Goal: Information Seeking & Learning: Learn about a topic

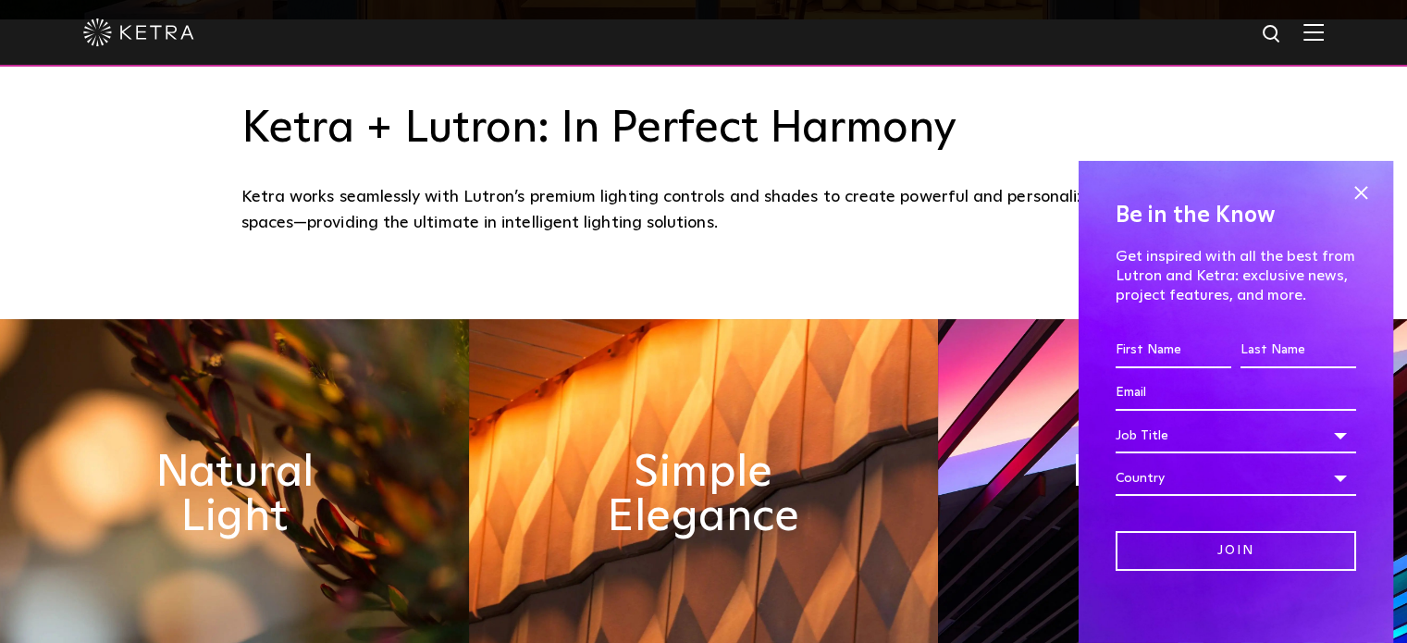
scroll to position [629, 0]
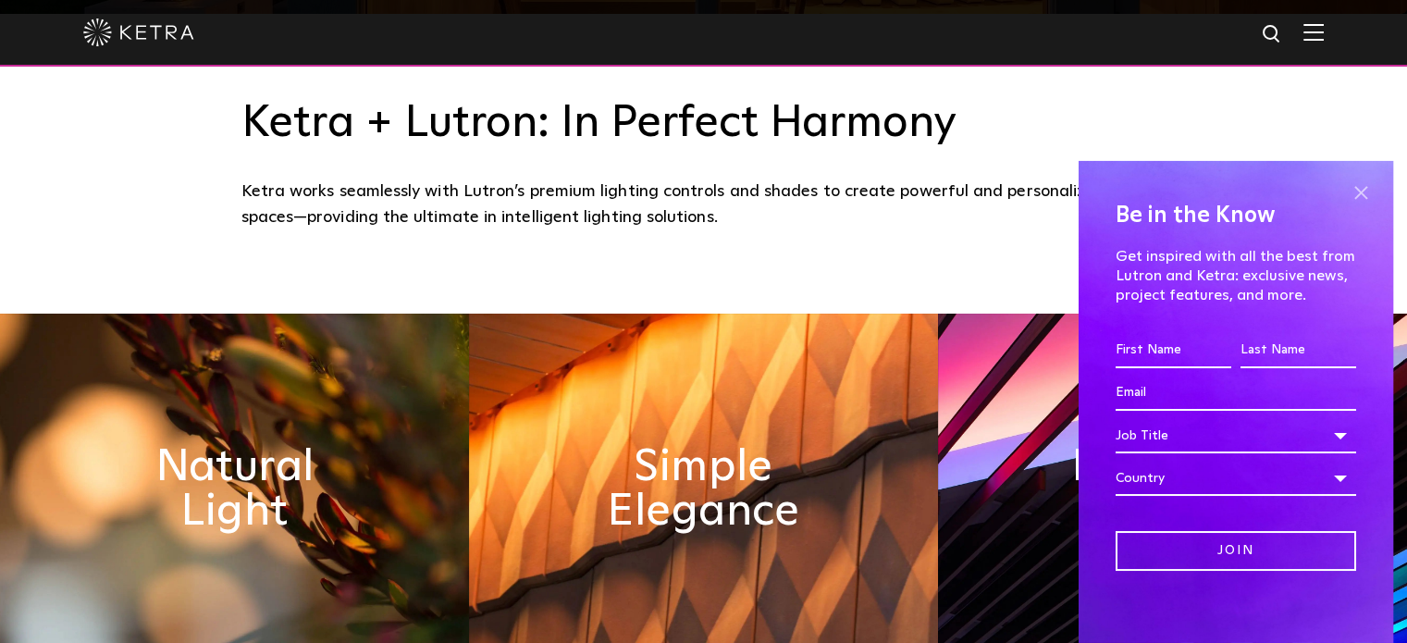
click at [1347, 192] on span at bounding box center [1361, 194] width 28 height 28
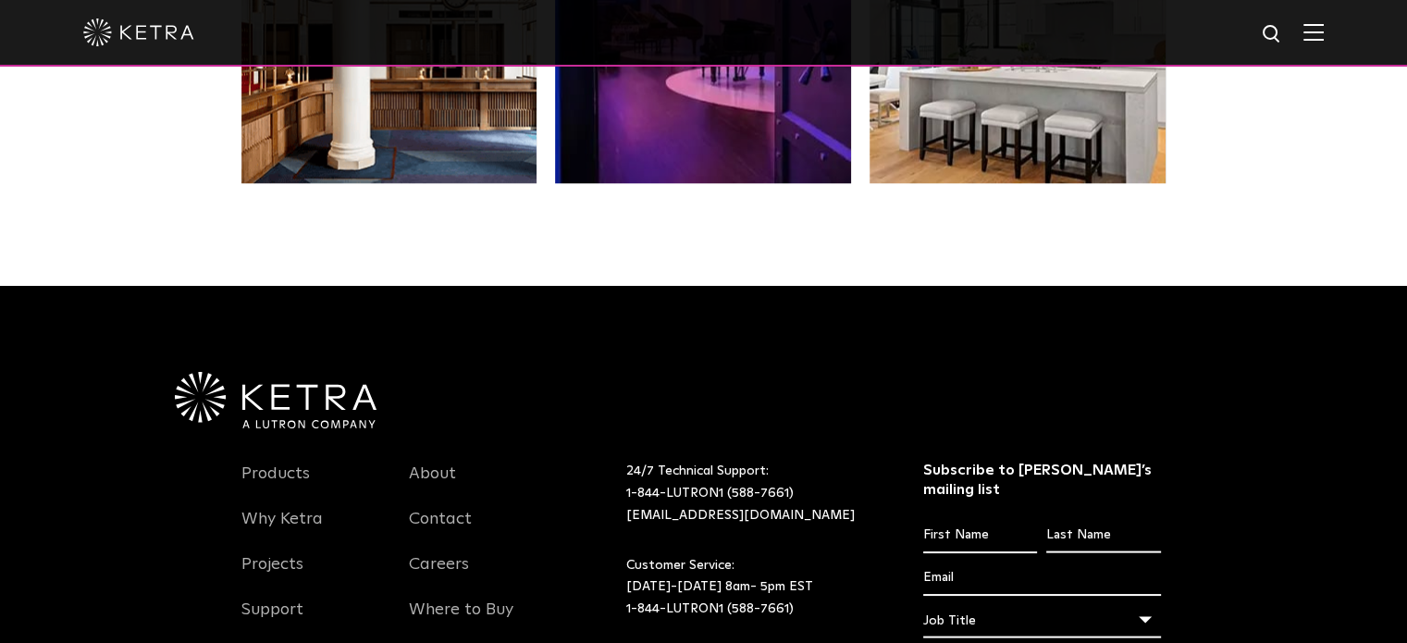
scroll to position [3653, 0]
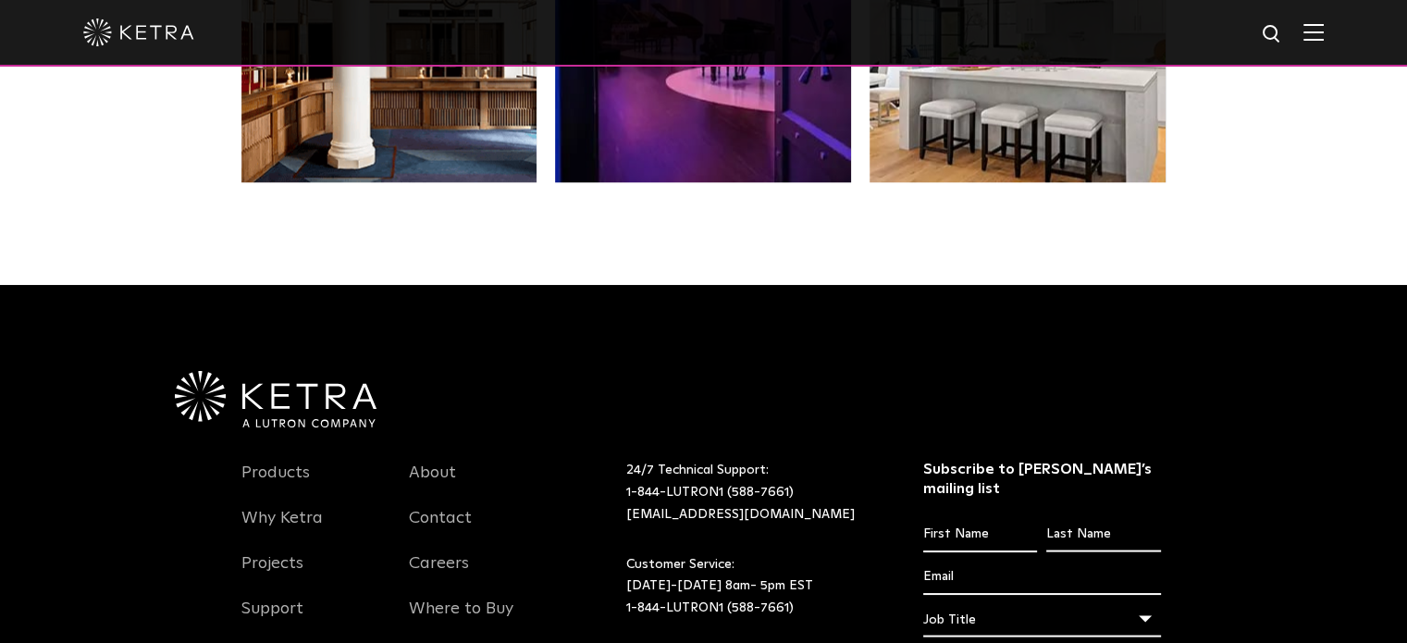
click at [1324, 37] on img at bounding box center [1314, 32] width 20 height 18
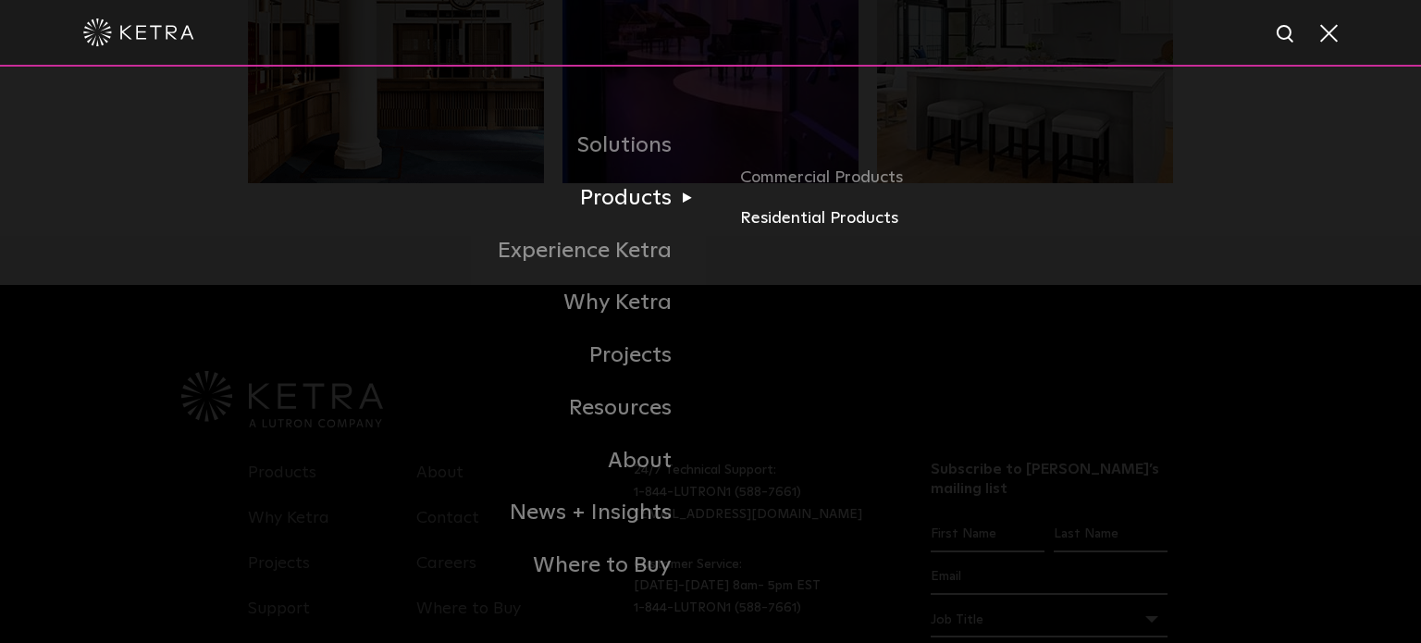
click at [765, 217] on link "Residential Products" at bounding box center [956, 218] width 433 height 27
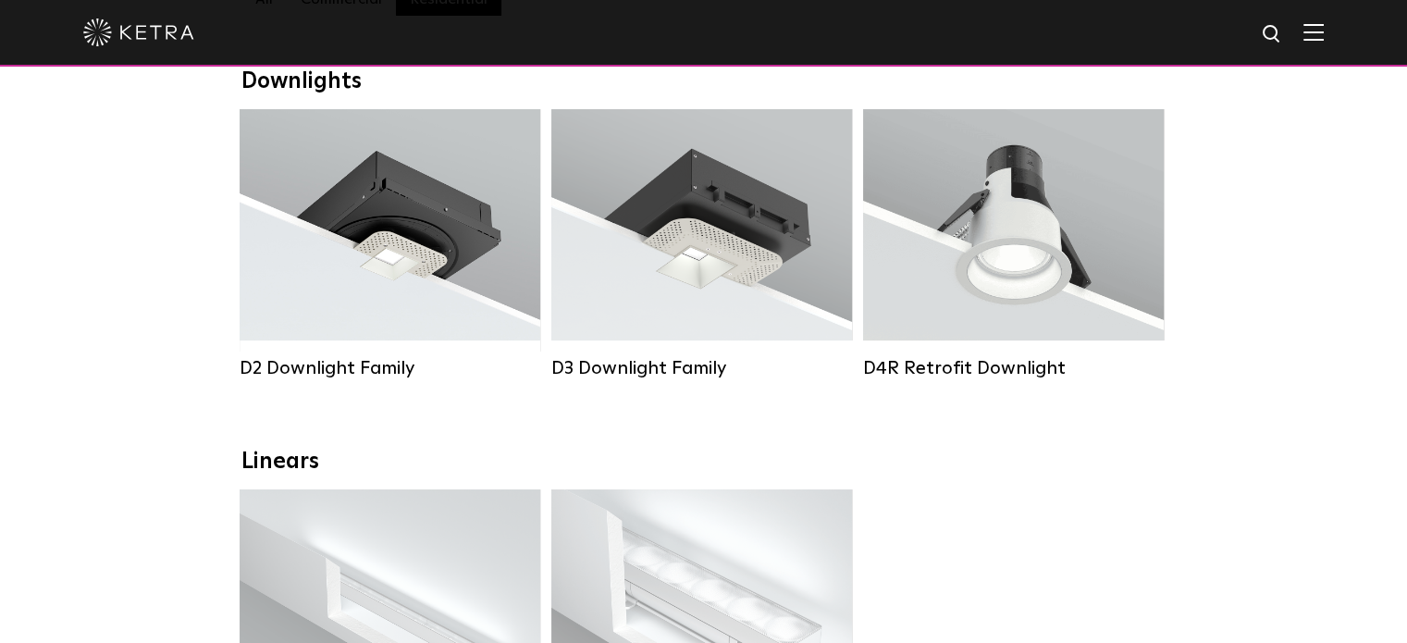
scroll to position [294, 0]
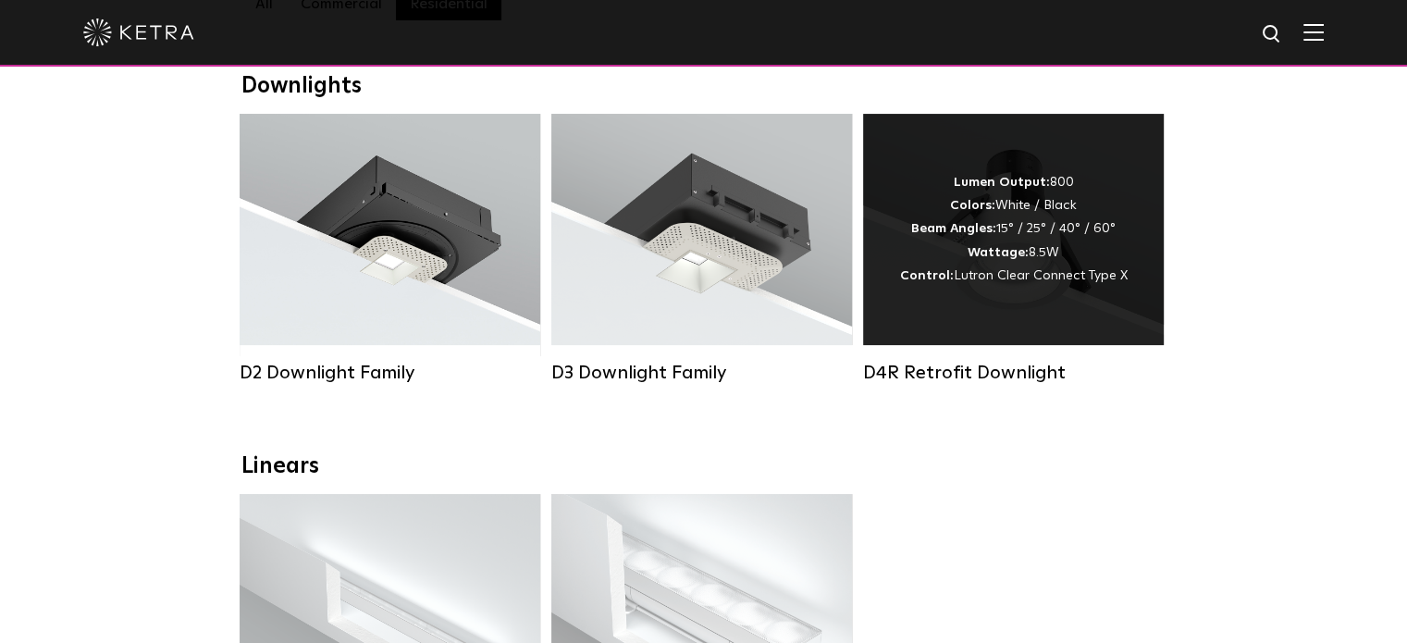
click at [984, 212] on strong "Colors:" at bounding box center [972, 205] width 45 height 13
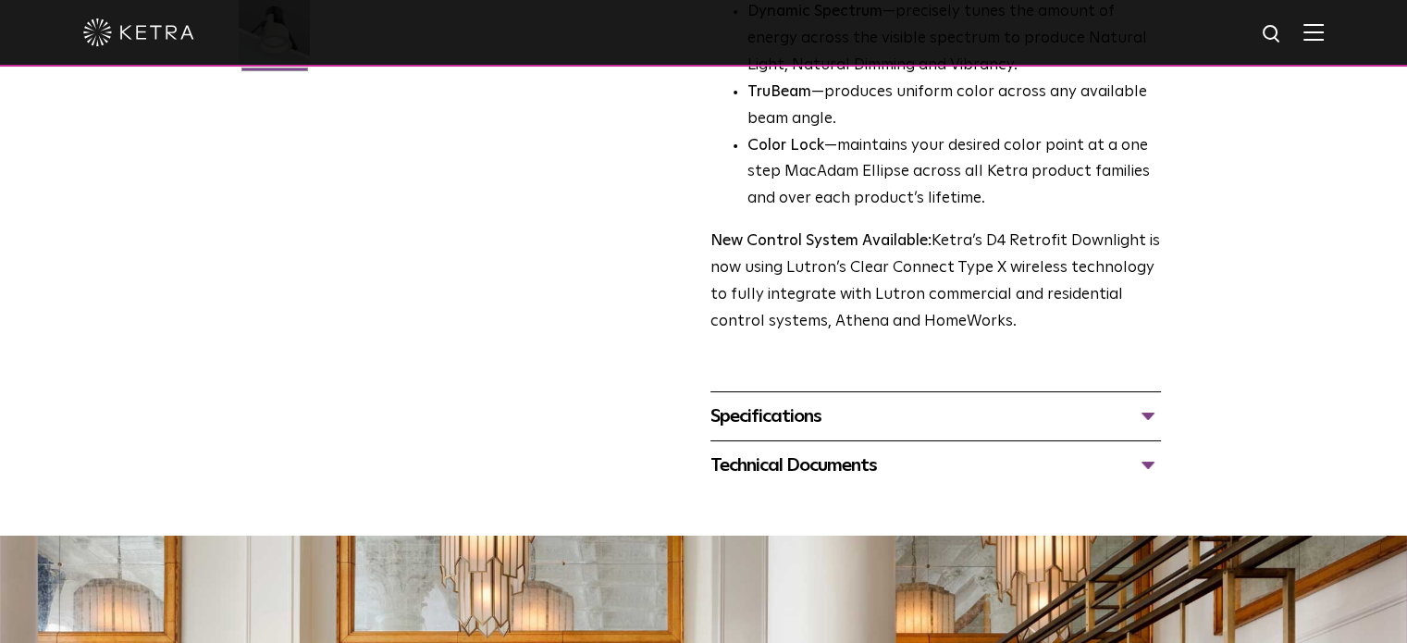
scroll to position [621, 0]
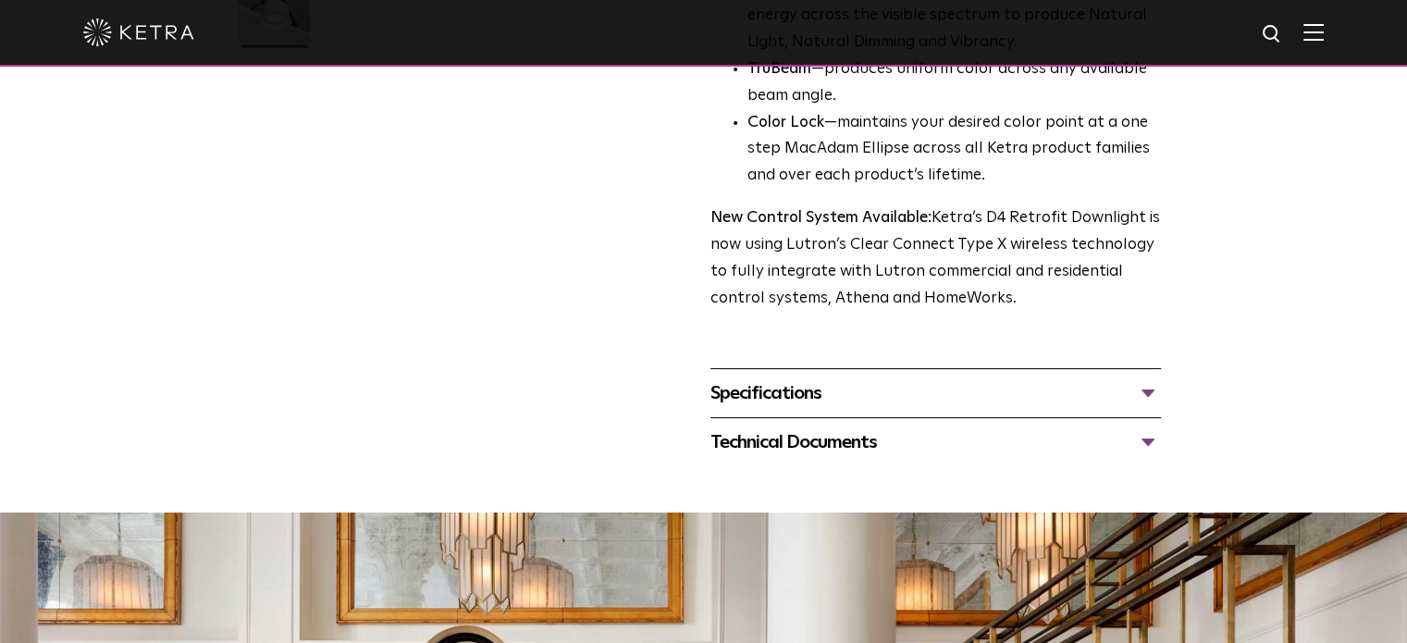
click at [773, 401] on div "Specifications" at bounding box center [936, 393] width 451 height 30
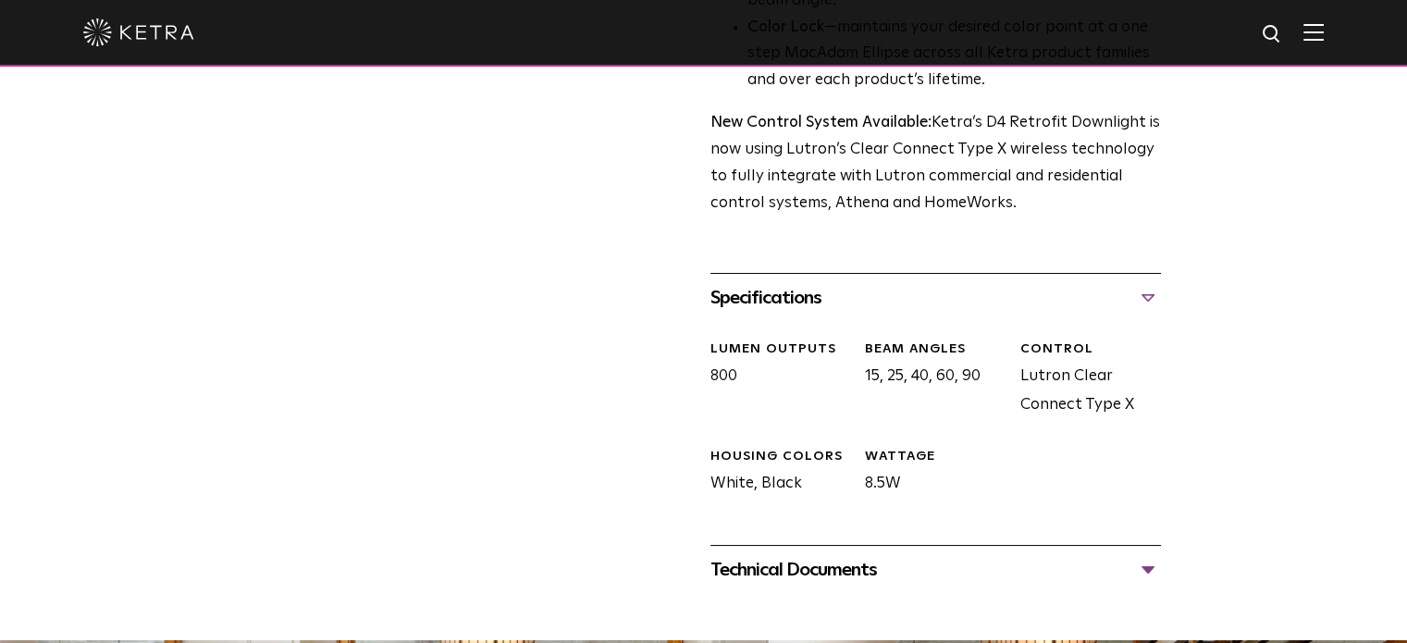
scroll to position [721, 0]
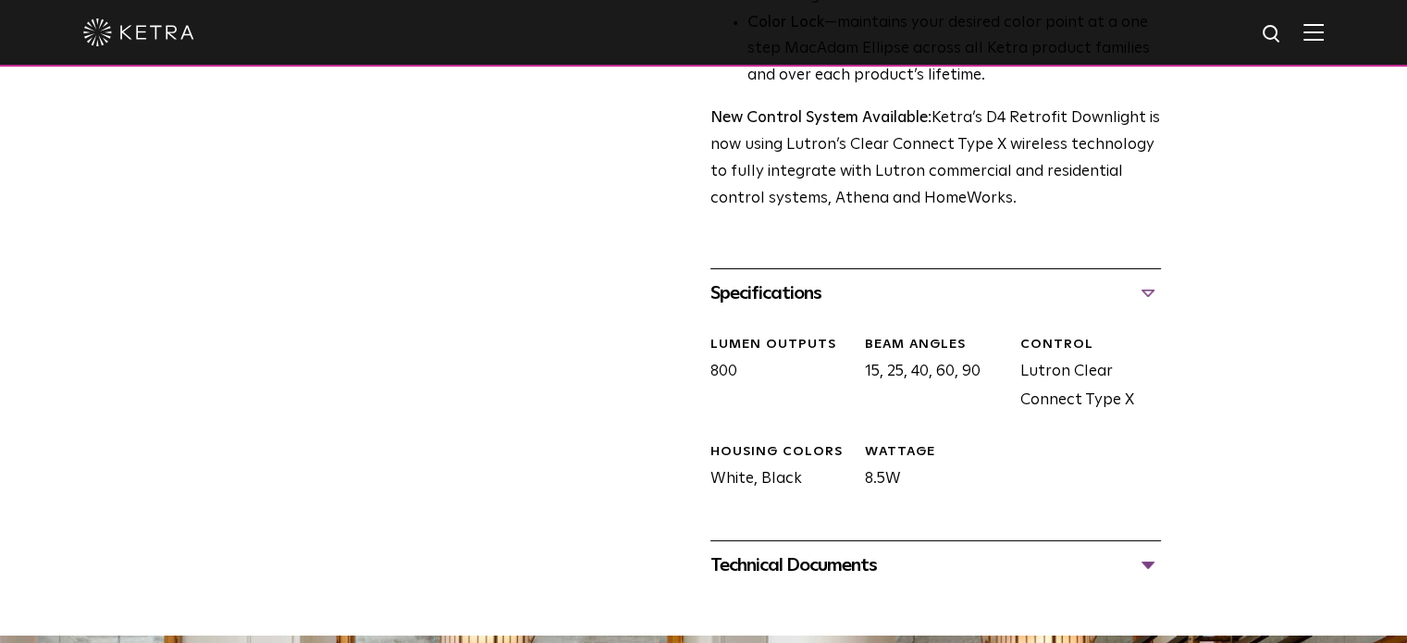
click at [762, 562] on div "Technical Documents" at bounding box center [936, 566] width 451 height 30
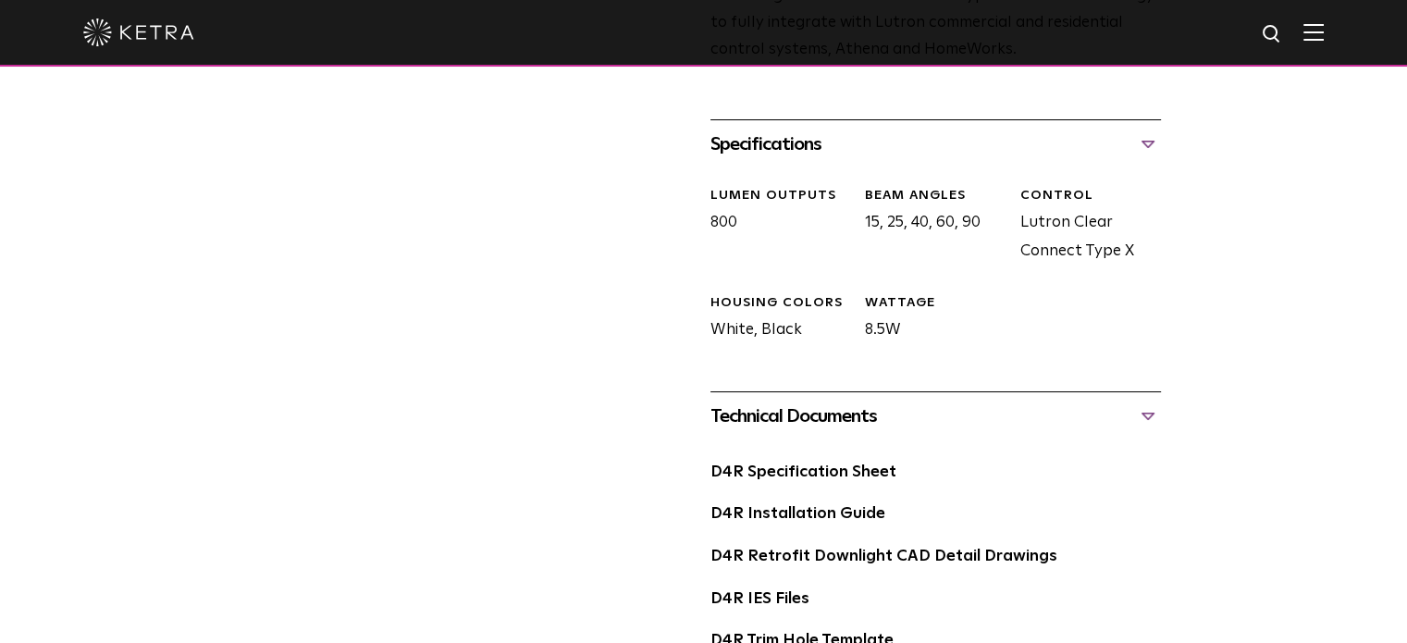
scroll to position [873, 0]
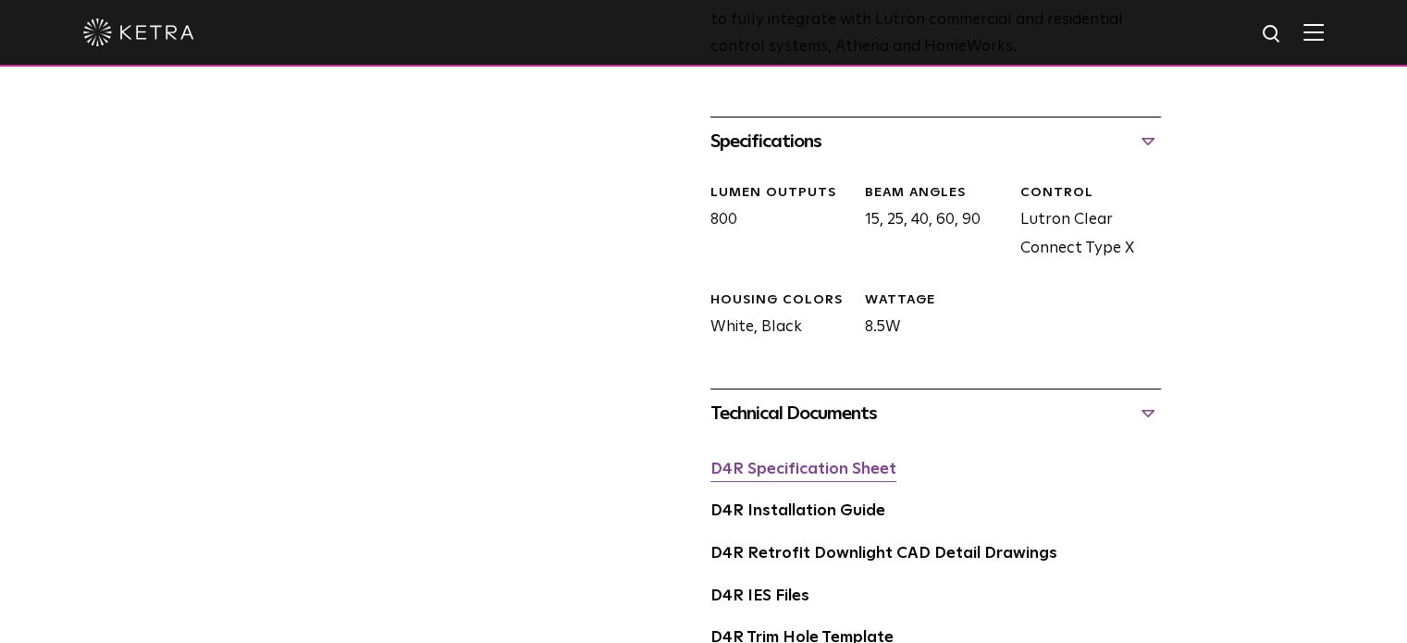
click at [792, 465] on link "D4R Specification Sheet" at bounding box center [804, 470] width 186 height 16
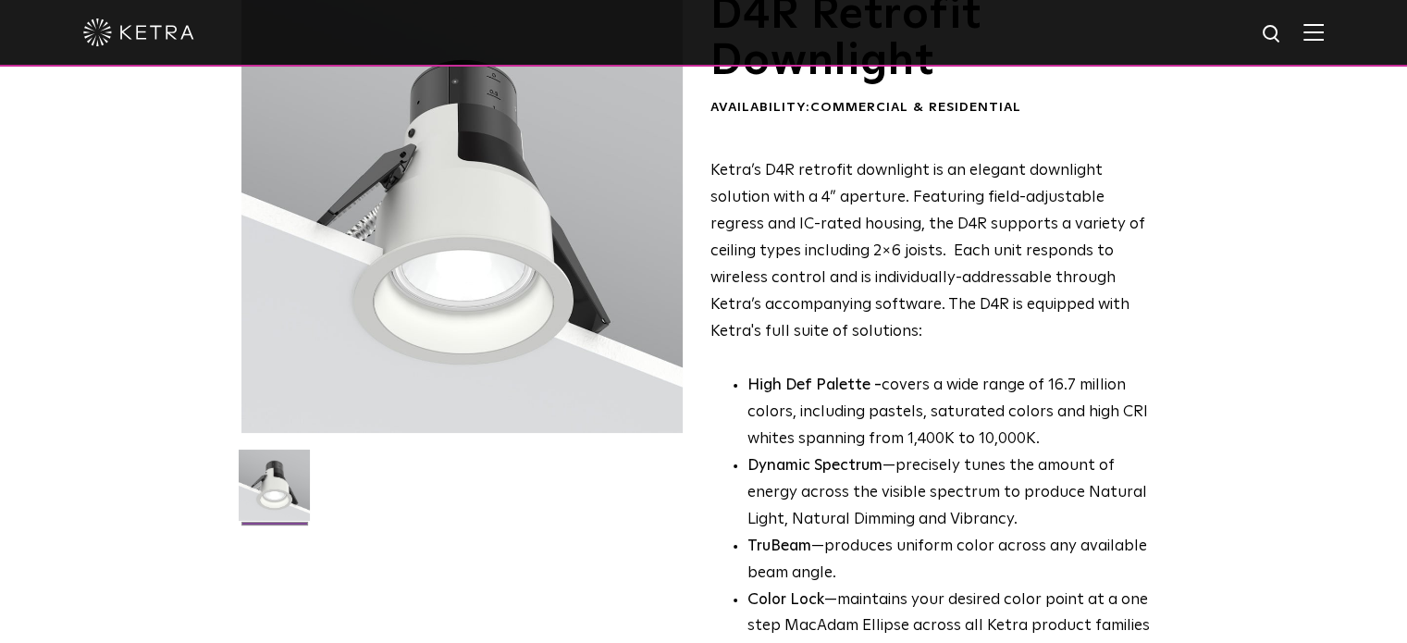
scroll to position [0, 0]
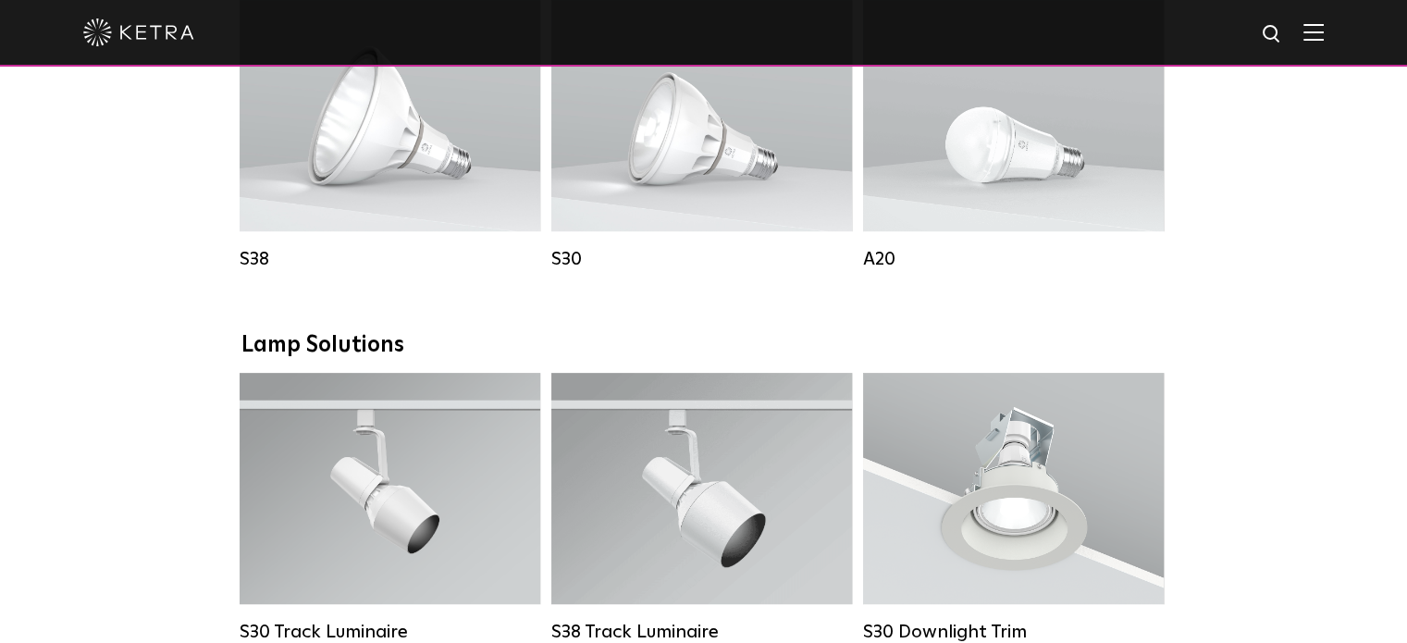
scroll to position [1220, 0]
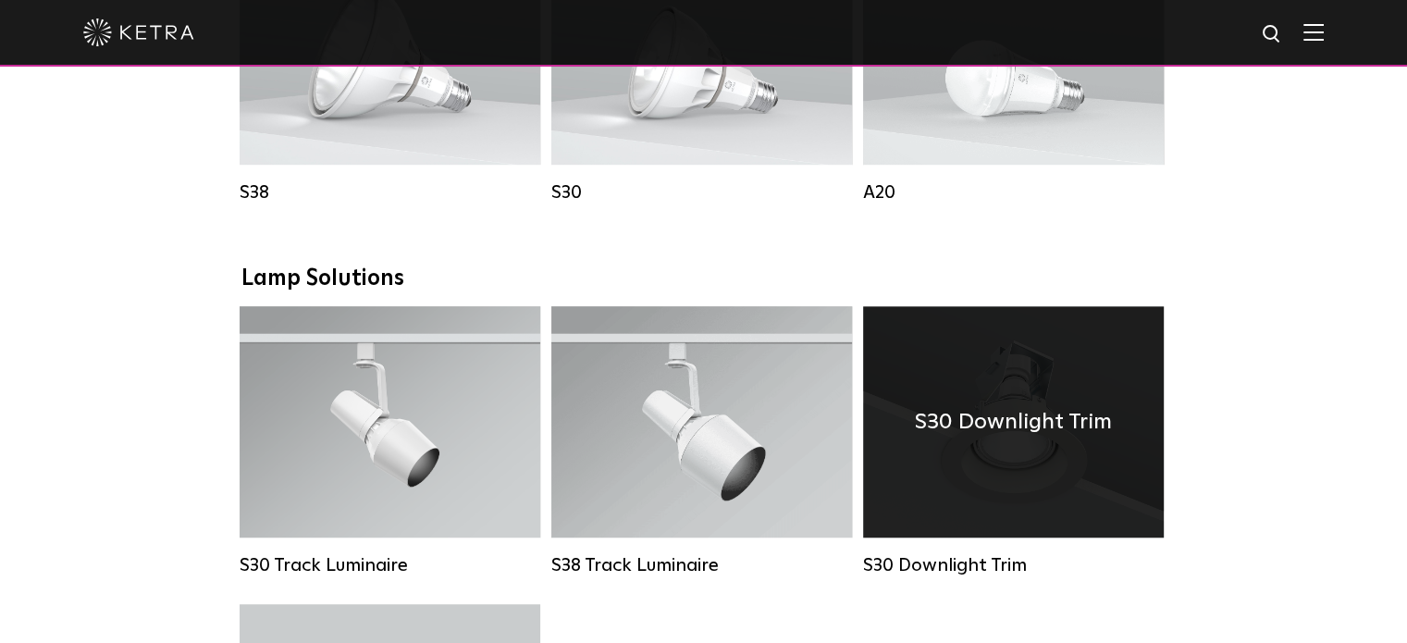
click at [931, 421] on div "S30 Downlight Trim" at bounding box center [1013, 421] width 301 height 231
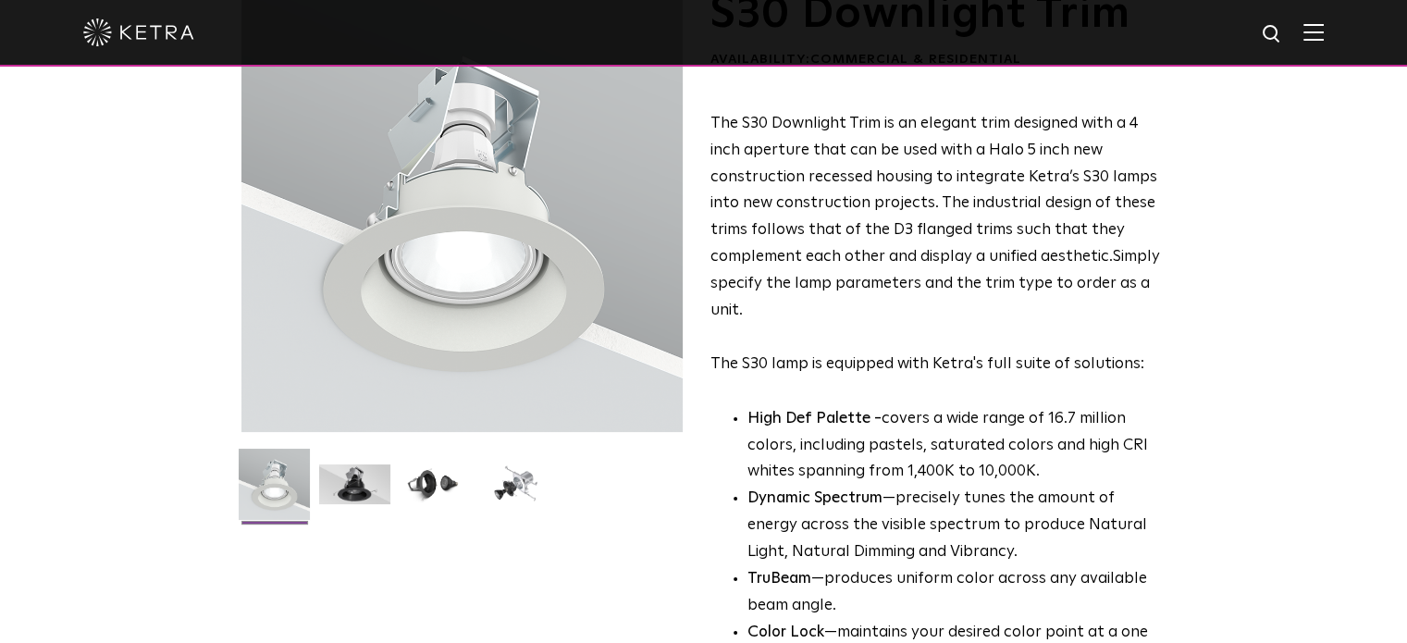
scroll to position [144, 0]
click at [519, 481] on img at bounding box center [515, 491] width 71 height 54
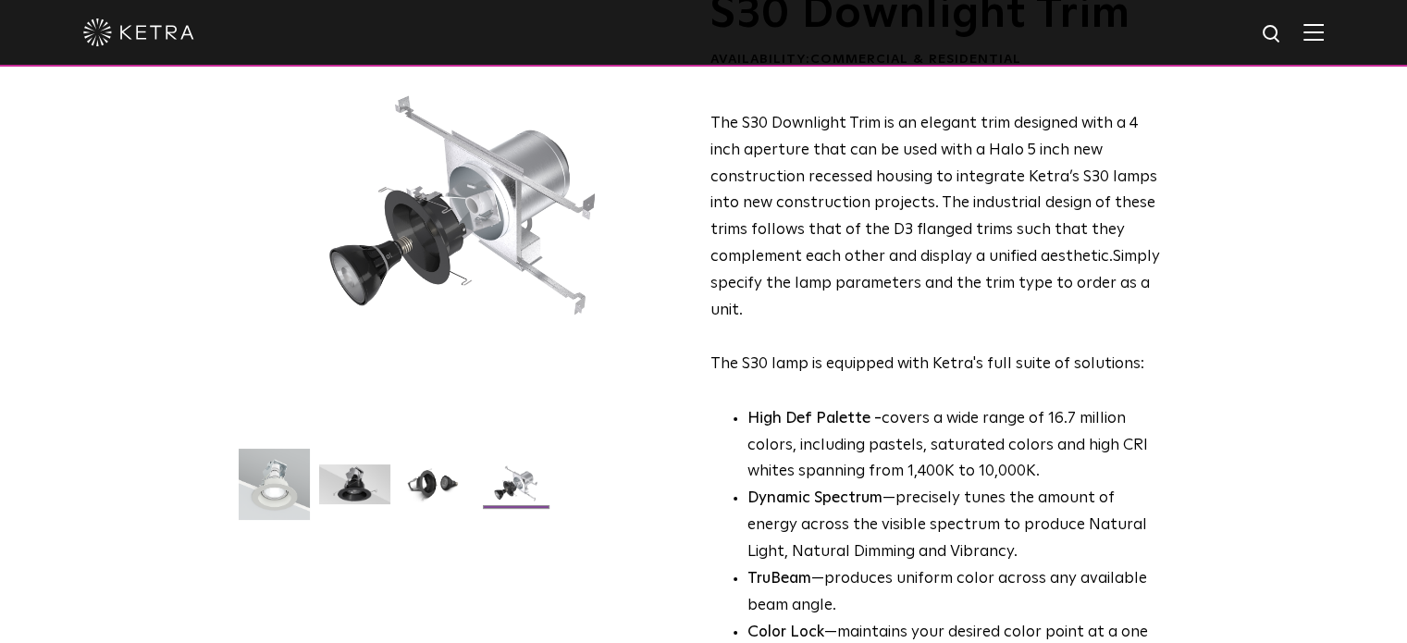
scroll to position [89, 0]
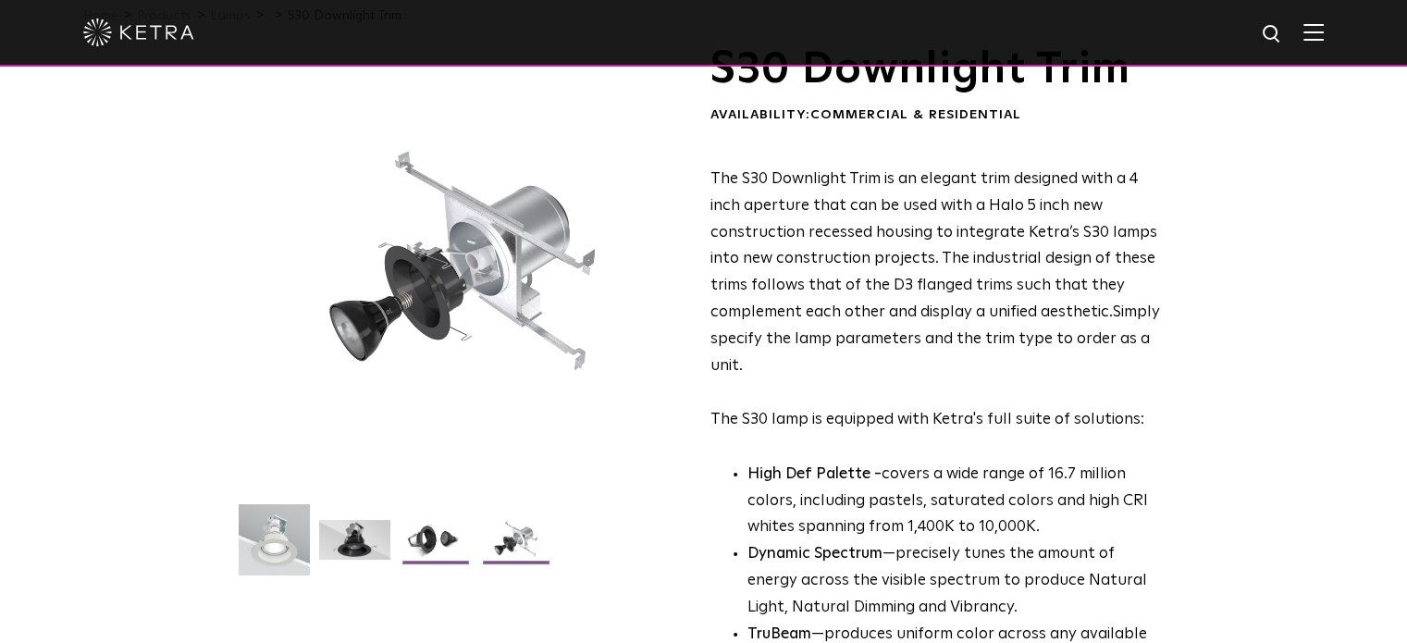
click at [427, 548] on img at bounding box center [435, 547] width 71 height 54
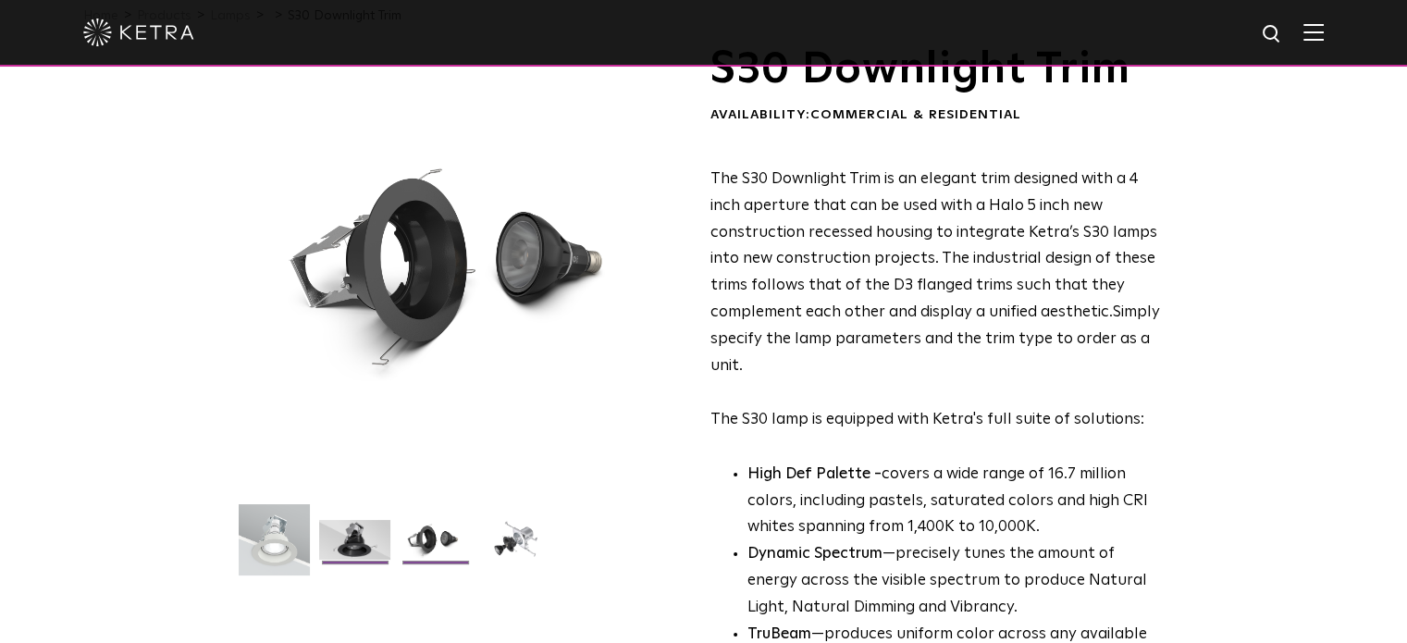
click at [343, 534] on img at bounding box center [354, 547] width 71 height 54
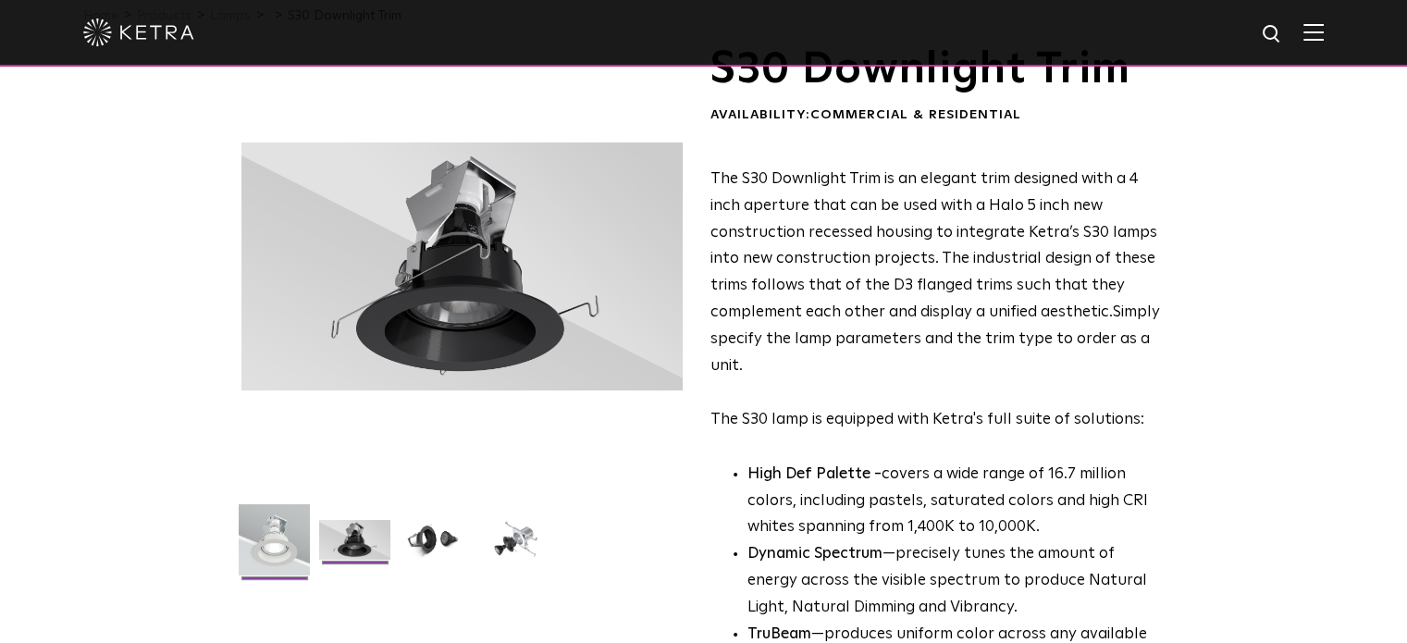
click at [302, 531] on img at bounding box center [274, 546] width 71 height 85
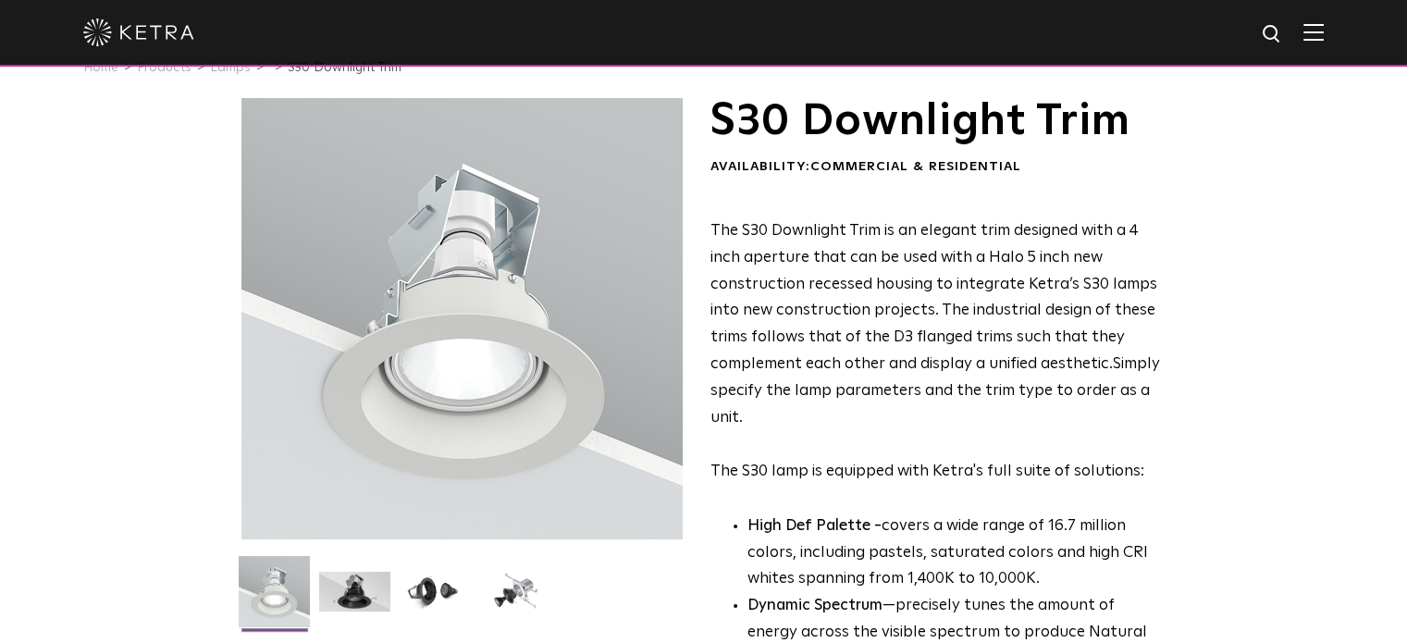
scroll to position [0, 0]
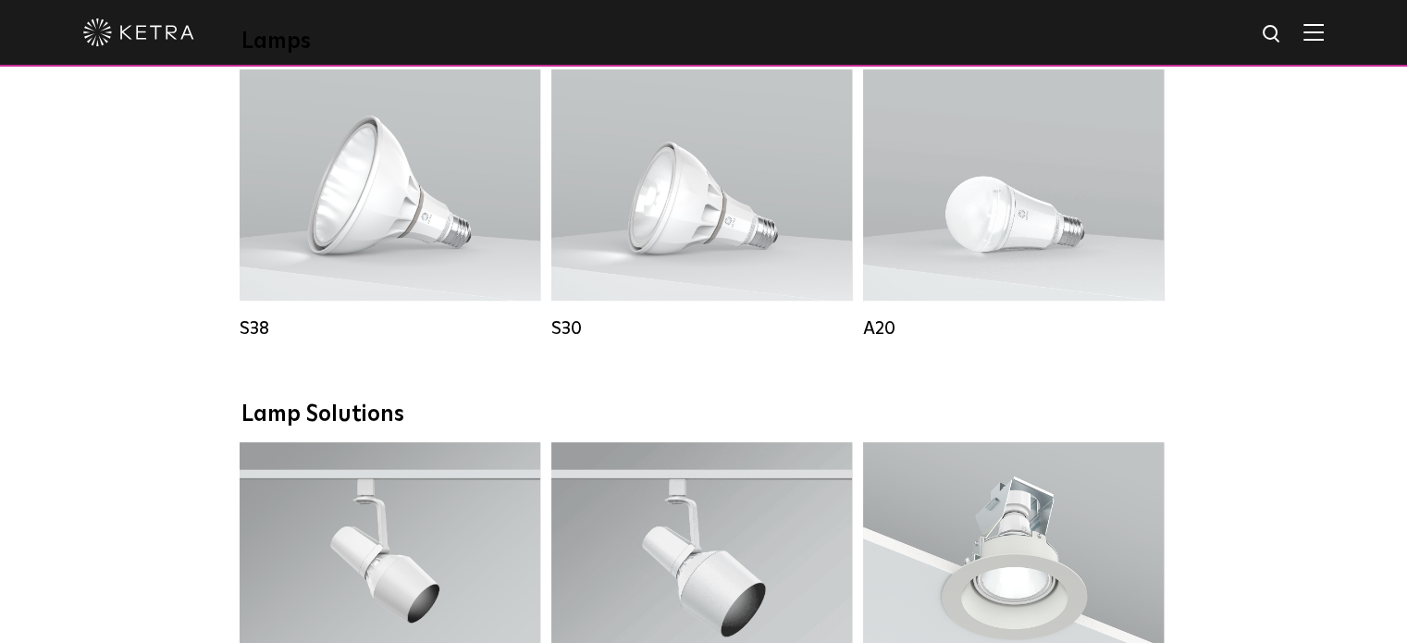
scroll to position [1085, 0]
